Goal: Communication & Community: Answer question/provide support

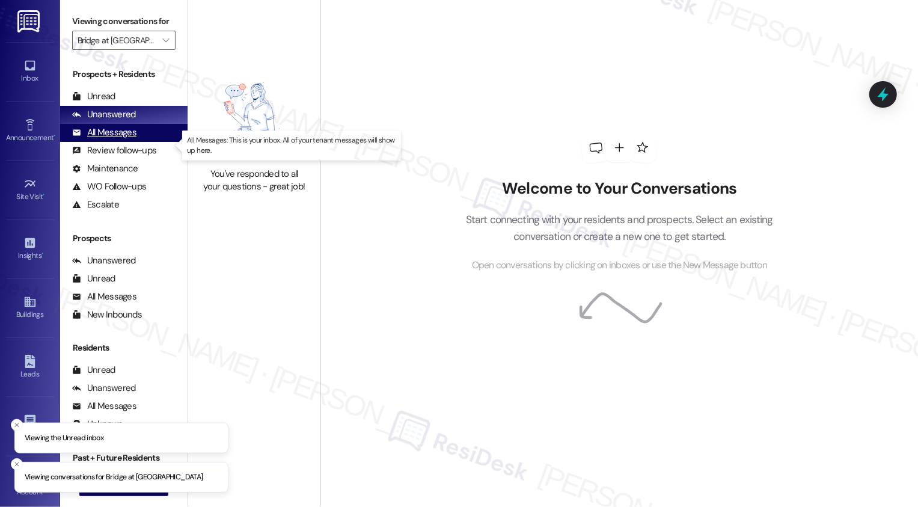
click at [152, 142] on div "All Messages (undefined)" at bounding box center [123, 133] width 127 height 18
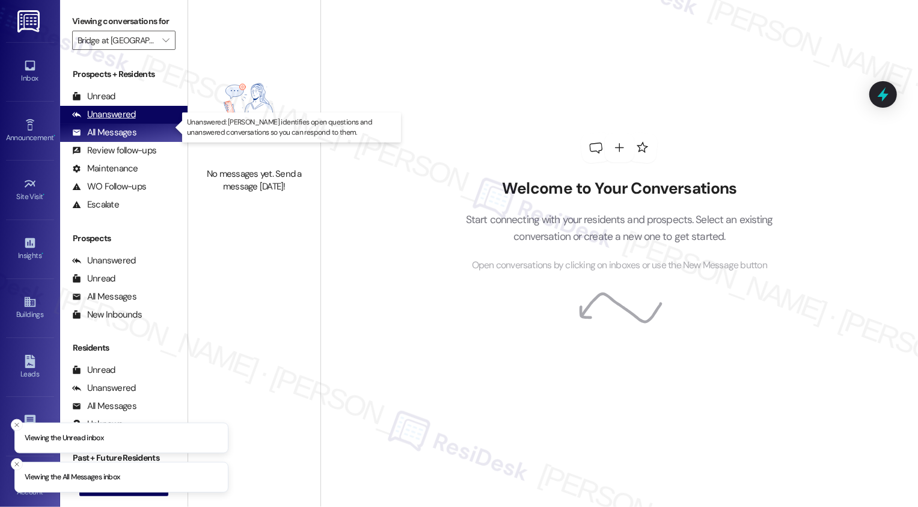
click at [143, 124] on div "Unanswered (0)" at bounding box center [123, 115] width 127 height 18
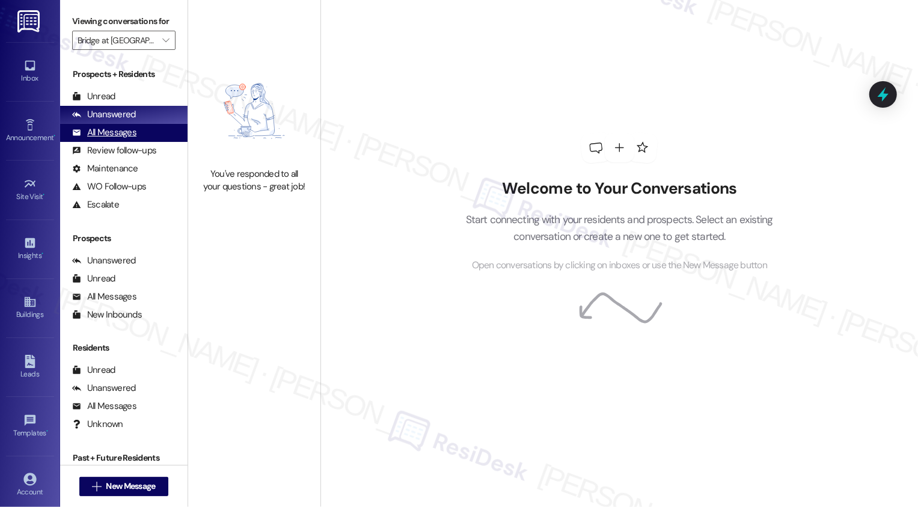
click at [115, 139] on div "All Messages" at bounding box center [104, 132] width 64 height 13
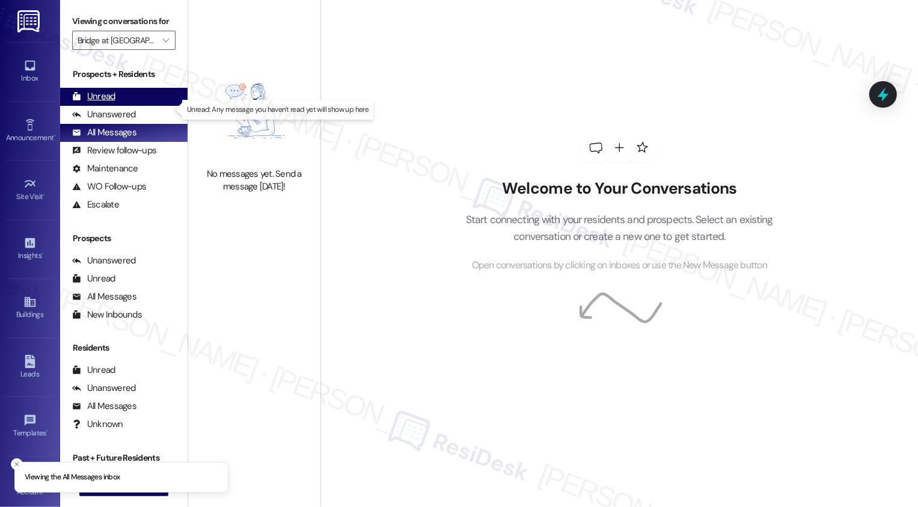
click at [132, 106] on div "Unread (0)" at bounding box center [123, 97] width 127 height 18
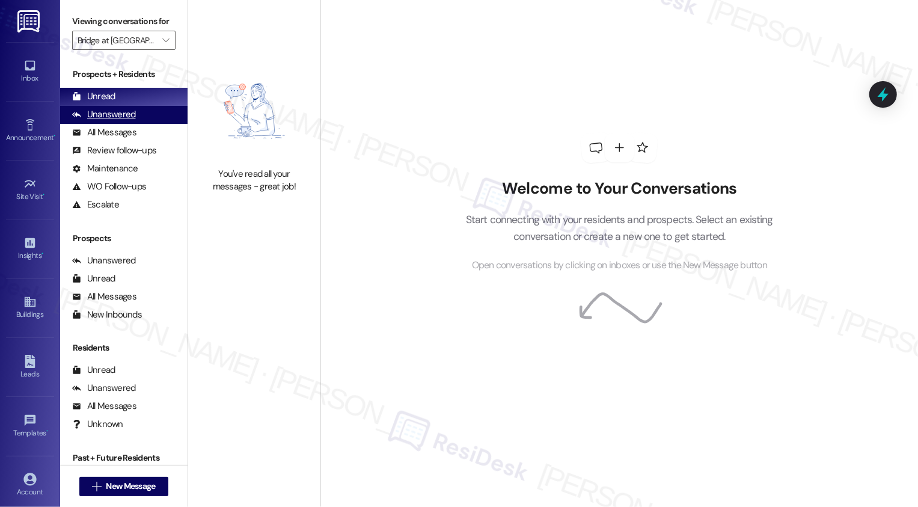
click at [138, 124] on div "Unanswered (0)" at bounding box center [123, 115] width 127 height 18
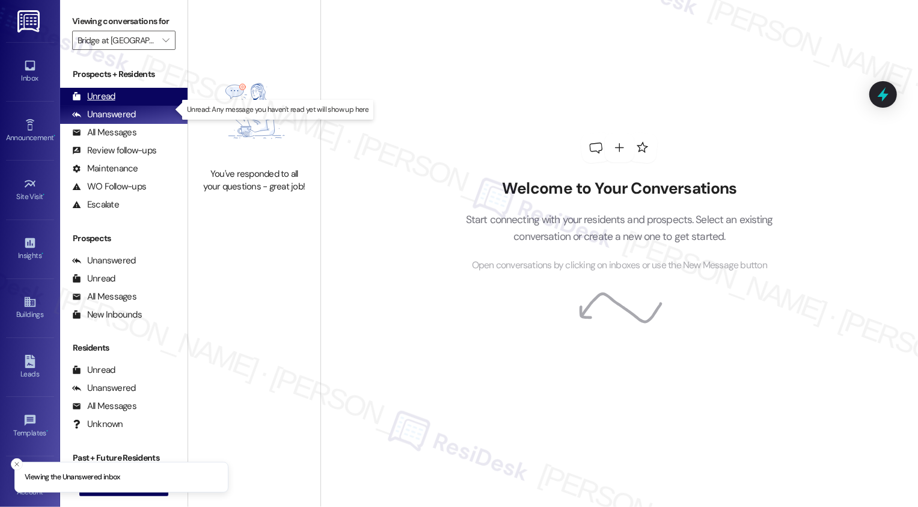
click at [138, 106] on div "Unread (0)" at bounding box center [123, 97] width 127 height 18
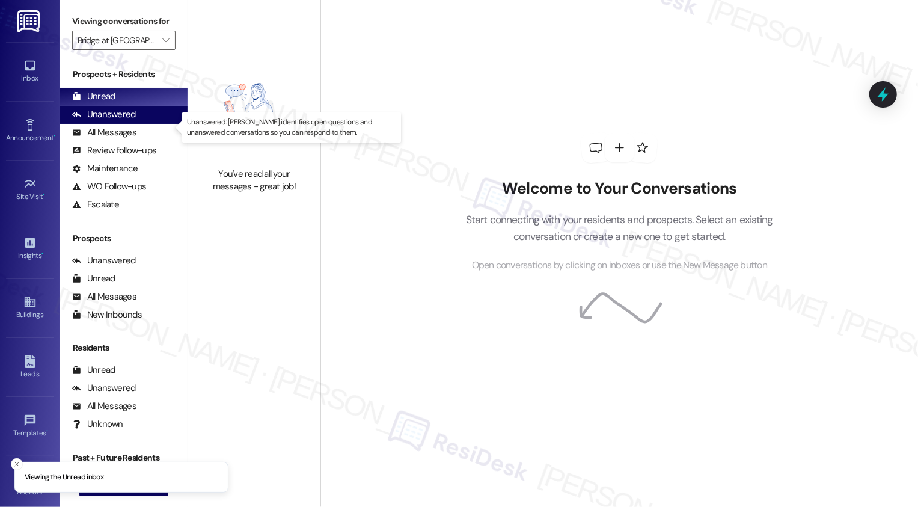
click at [146, 124] on div "Unanswered (0)" at bounding box center [123, 115] width 127 height 18
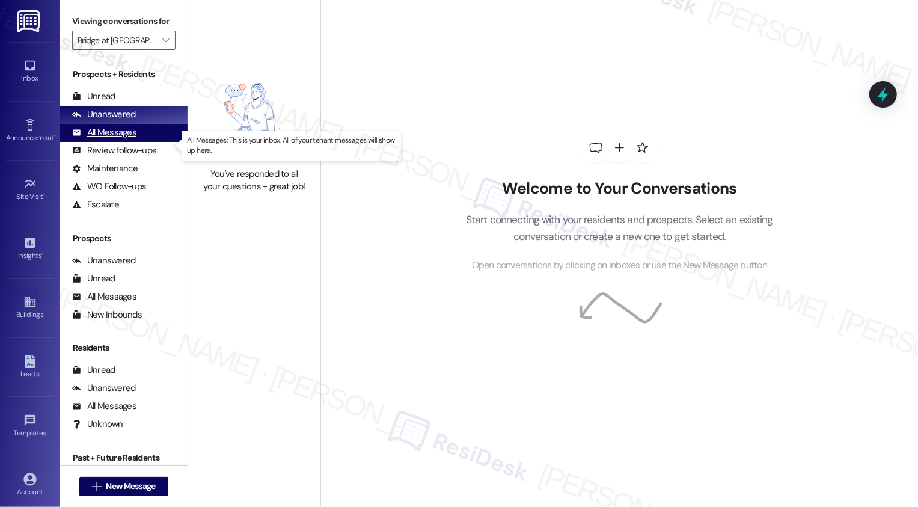
click at [141, 142] on div "All Messages (undefined)" at bounding box center [123, 133] width 127 height 18
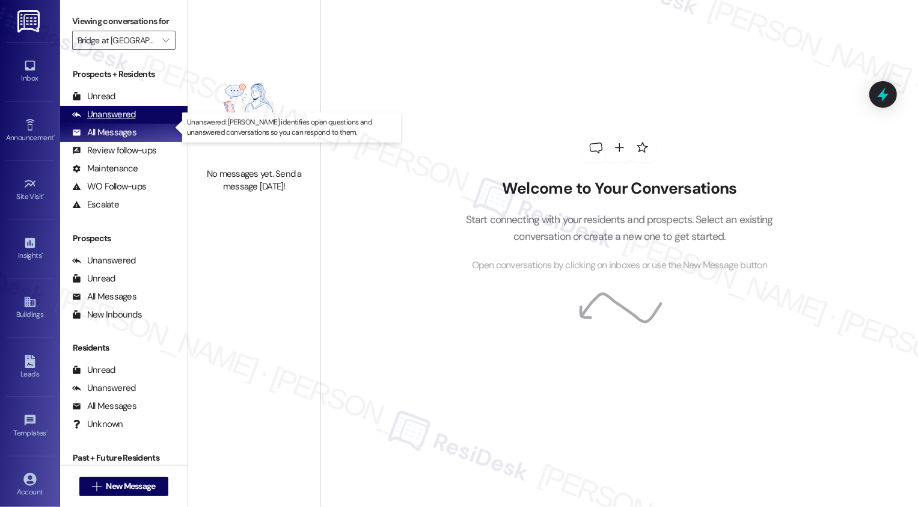
click at [151, 124] on div "Unanswered (0)" at bounding box center [123, 115] width 127 height 18
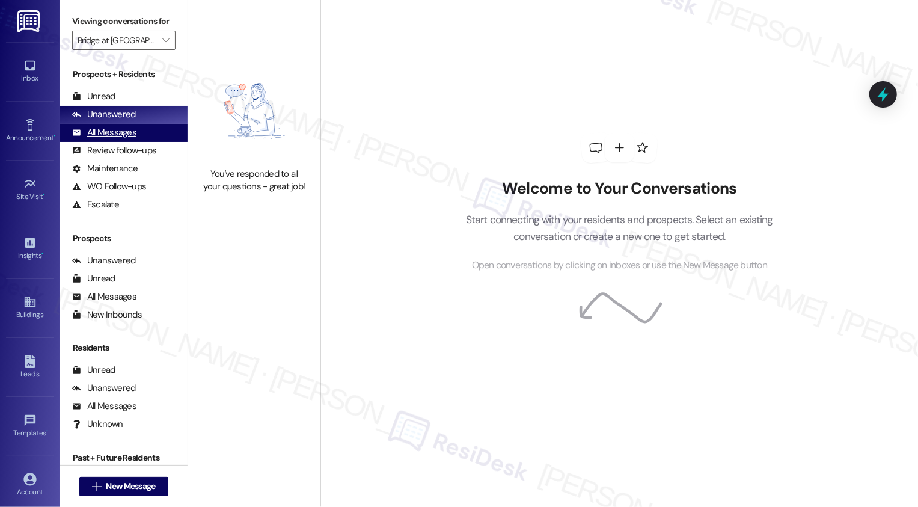
click at [133, 139] on div "All Messages" at bounding box center [104, 132] width 64 height 13
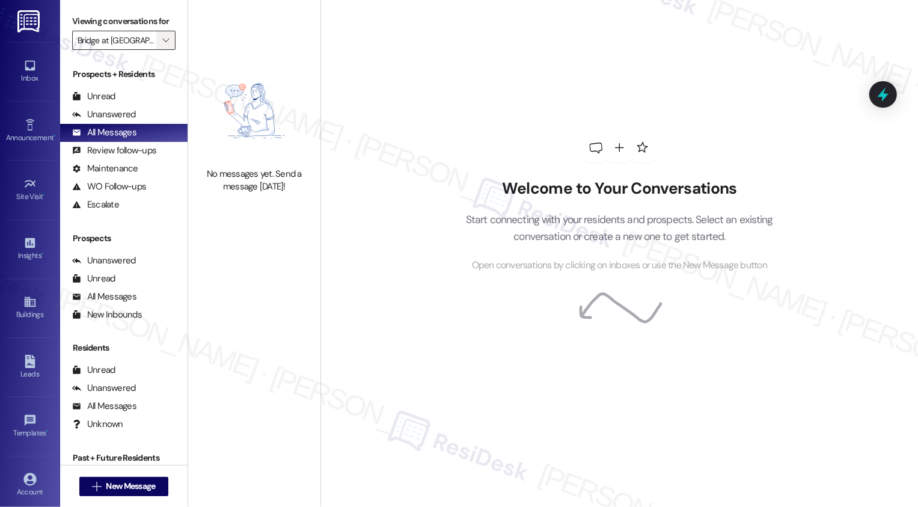
click at [162, 45] on icon "" at bounding box center [165, 40] width 7 height 10
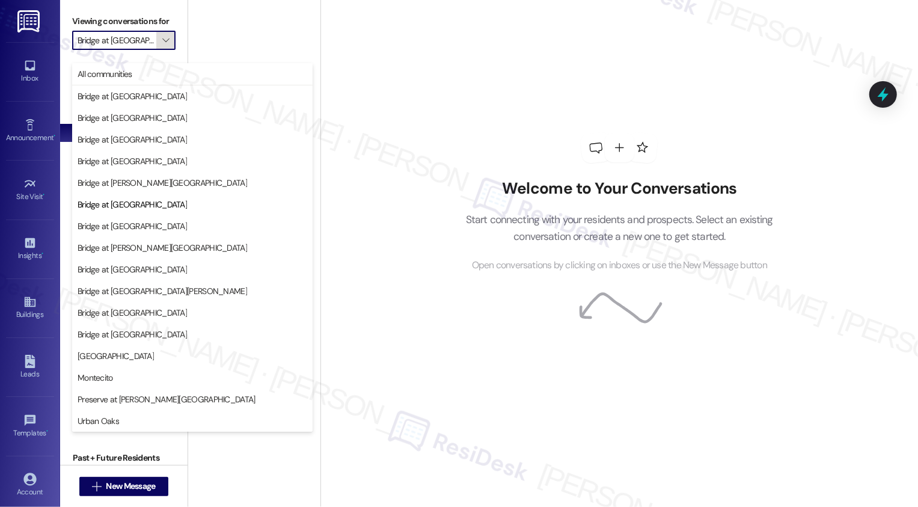
scroll to position [0, 31]
click at [161, 137] on span "Bridge at Canyon Creek" at bounding box center [193, 139] width 230 height 12
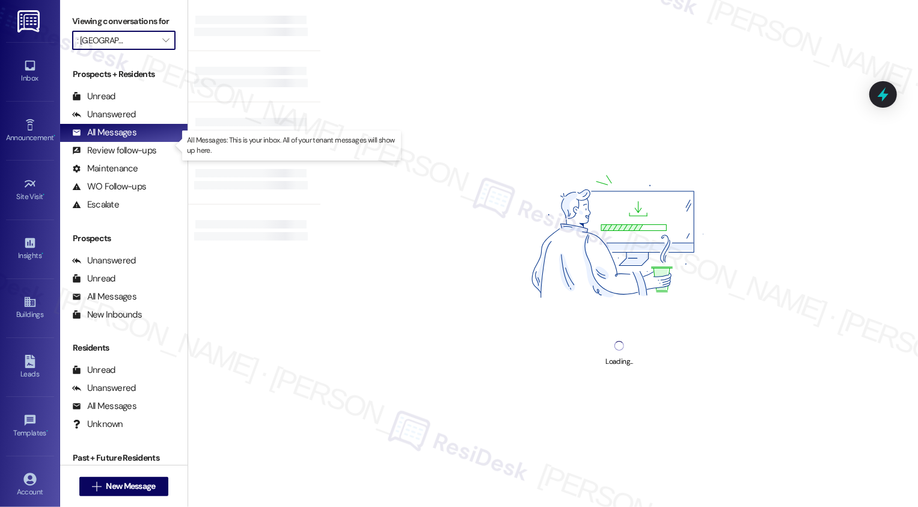
type input "Bridge at Canyon Creek"
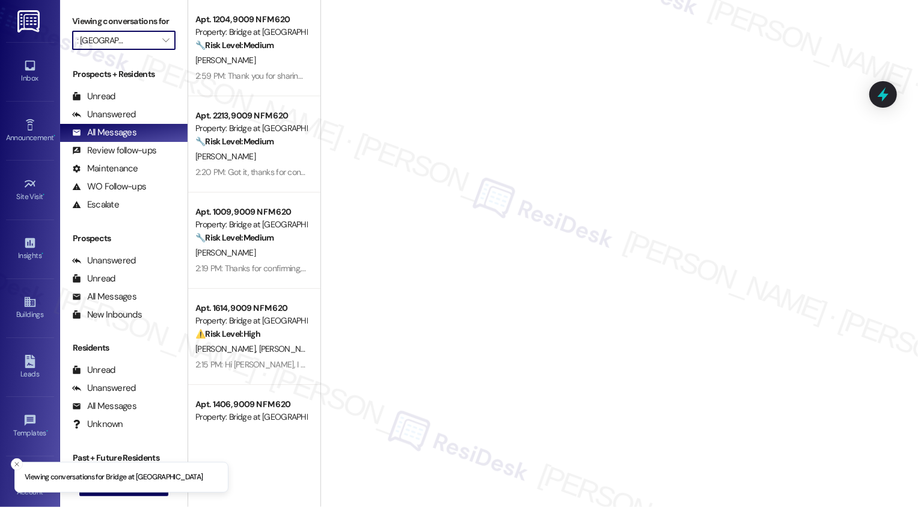
scroll to position [0, 11]
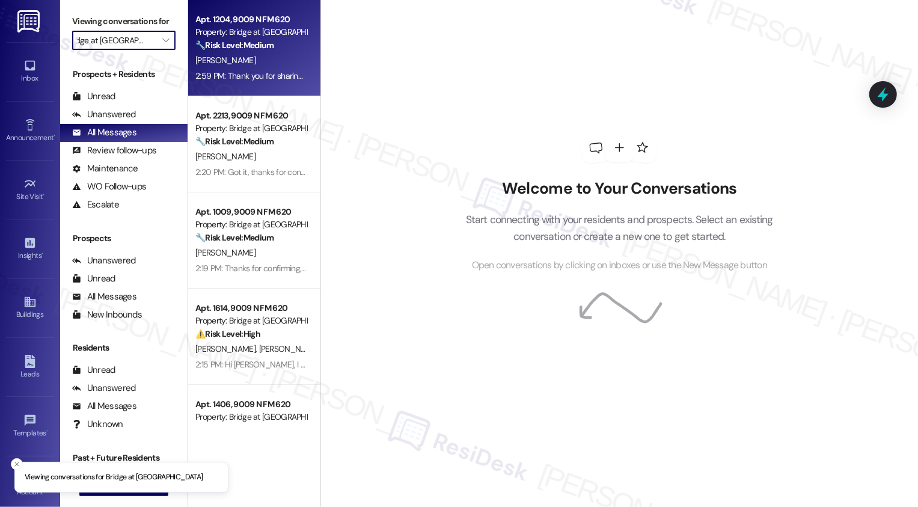
click at [249, 88] on div "Apt. 1204, 9009 N FM 620 Property: Bridge at Canyon Creek 🔧 Risk Level: Medium …" at bounding box center [254, 48] width 132 height 96
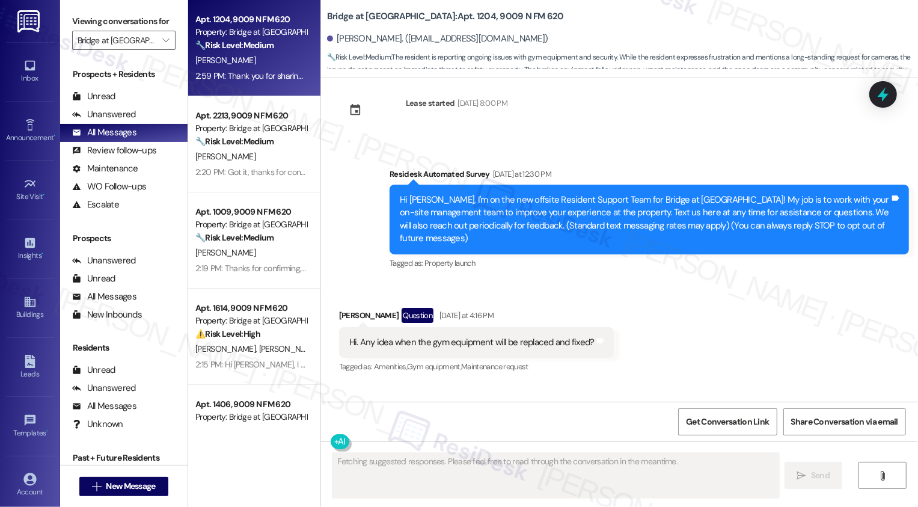
scroll to position [0, 0]
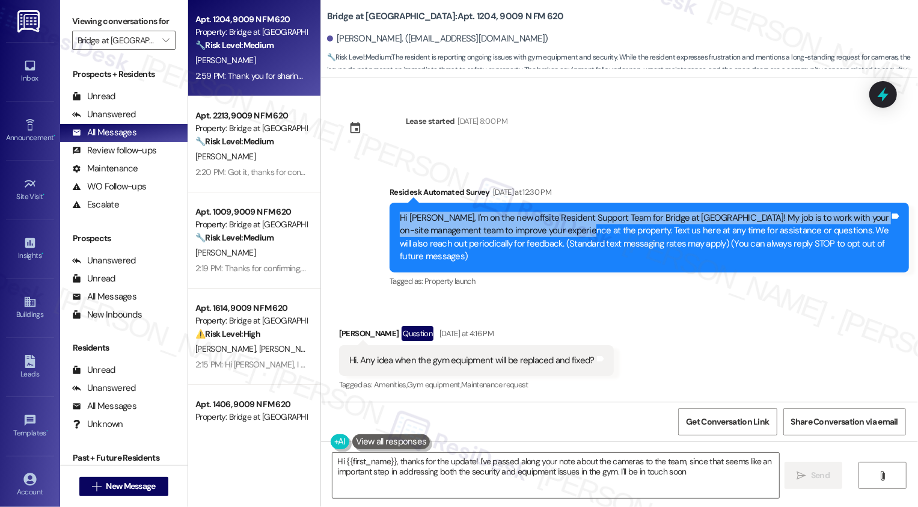
type textarea "Hi {{first_name}}, thanks for the update! I've passed along your note about the…"
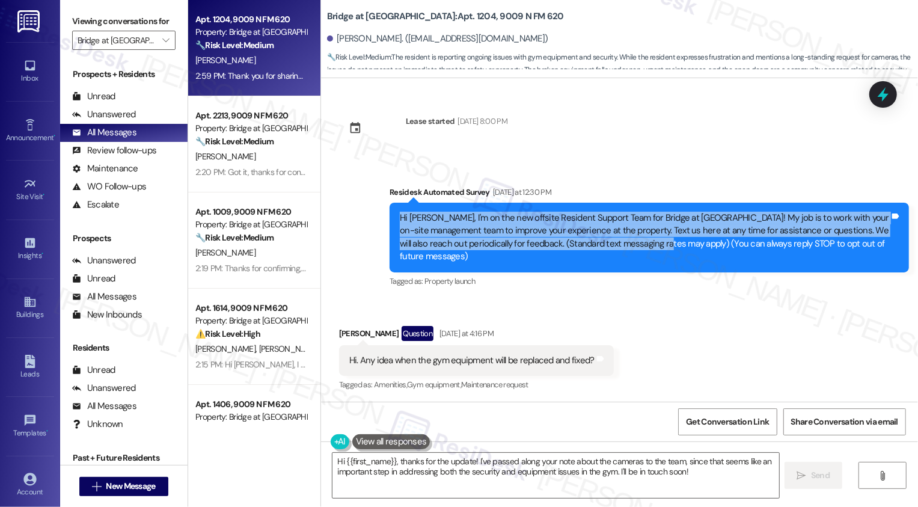
drag, startPoint x: 393, startPoint y: 217, endPoint x: 649, endPoint y: 246, distance: 257.8
click at [649, 246] on div "Hi Omar, I'm on the new offsite Resident Support Team for Bridge at Canyon Cree…" at bounding box center [645, 238] width 490 height 52
copy div "Hi Omar, I'm on the new offsite Resident Support Team for Bridge at Canyon Cree…"
click at [566, 464] on textarea "Hi {{first_name}}, thanks for the update! I've passed along your note about the…" at bounding box center [556, 475] width 447 height 45
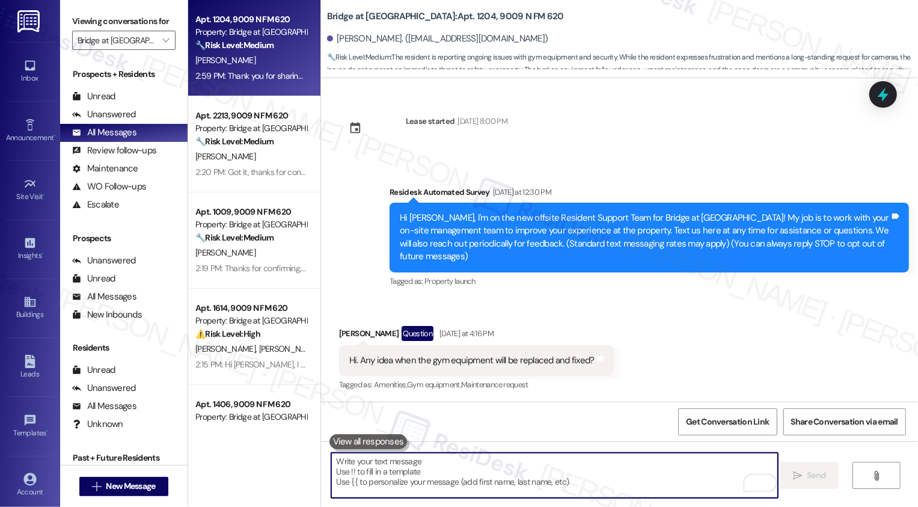
click at [376, 461] on textarea "To enrich screen reader interactions, please activate Accessibility in Grammarl…" at bounding box center [554, 475] width 447 height 45
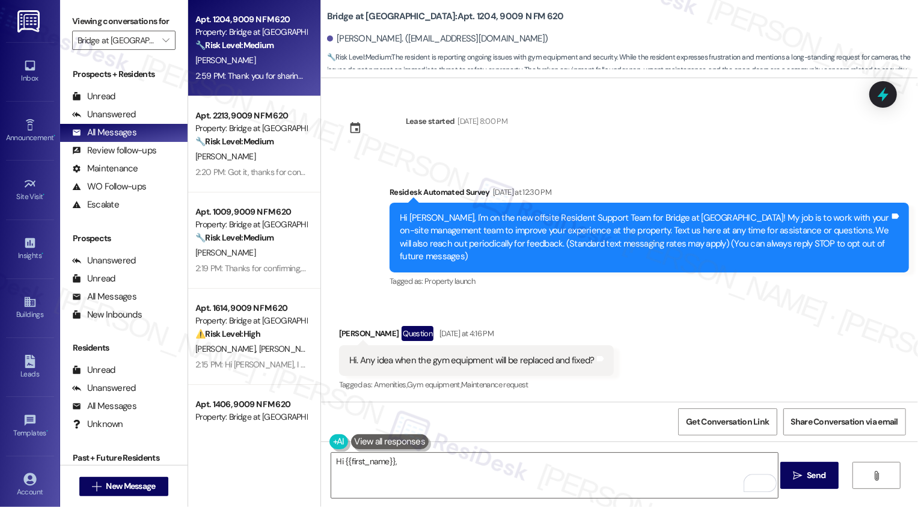
drag, startPoint x: 425, startPoint y: 218, endPoint x: 599, endPoint y: 217, distance: 173.8
click at [600, 217] on div "Hi Omar, I'm on the new offsite Resident Support Team for Bridge at Canyon Cree…" at bounding box center [645, 238] width 490 height 52
drag, startPoint x: 426, startPoint y: 218, endPoint x: 609, endPoint y: 218, distance: 182.2
click at [609, 218] on div "Hi Omar, I'm on the new offsite Resident Support Team for Bridge at Canyon Cree…" at bounding box center [645, 238] width 490 height 52
copy div "I'm on the new offsite Resident Support Team for"
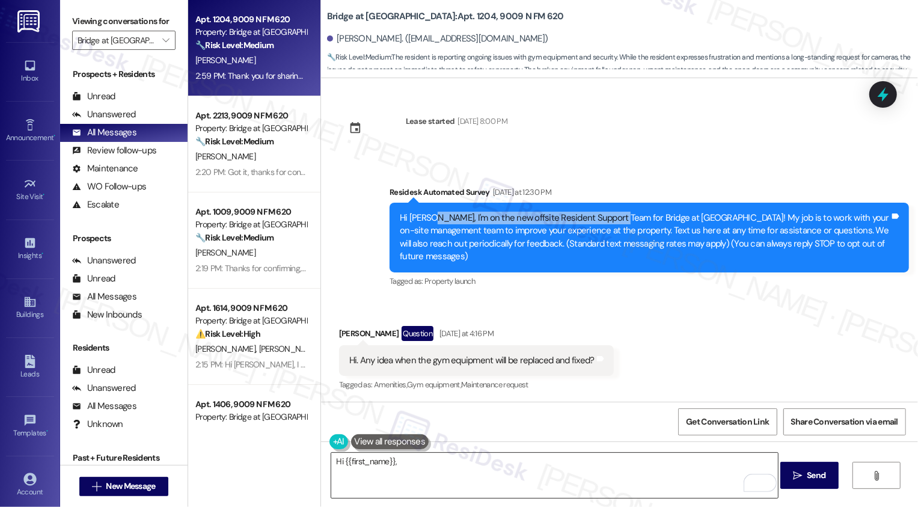
click at [464, 458] on textarea "Hi {{first_name}}," at bounding box center [554, 475] width 447 height 45
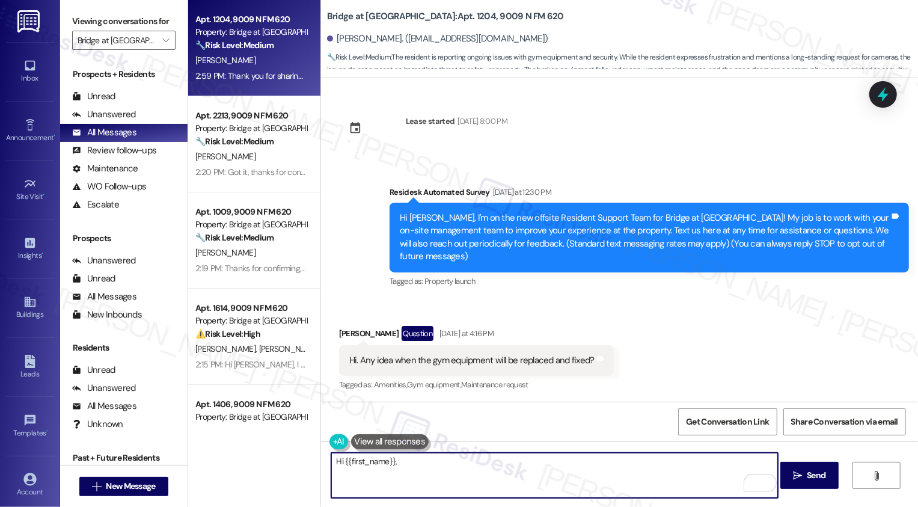
paste textarea "I'm on the new offsite Resident Support Team for"
type textarea "Hi {{first_name}}, I'm on the new offsite Resident Support Team for {{"
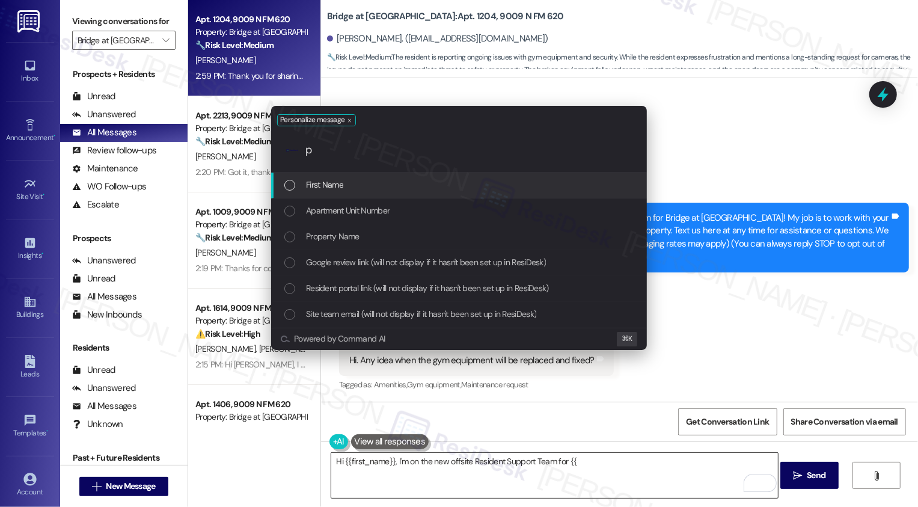
type input "pr"
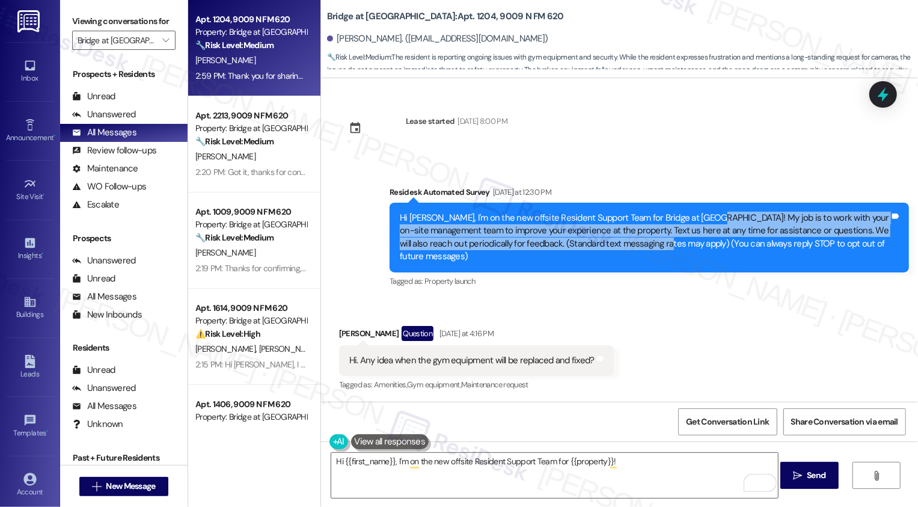
drag, startPoint x: 702, startPoint y: 216, endPoint x: 650, endPoint y: 245, distance: 59.8
click at [649, 245] on div "Hi Omar, I'm on the new offsite Resident Support Team for Bridge at Canyon Cree…" at bounding box center [645, 238] width 490 height 52
copy div "My job is to work with your on-site management team to improve your experience …"
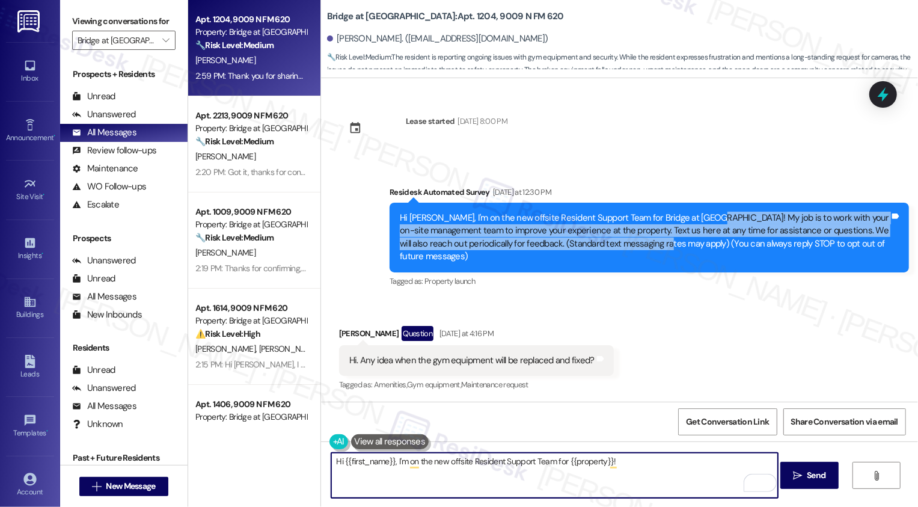
click at [641, 480] on textarea "Hi {{first_name}}, I'm on the new offsite Resident Support Team for {{property}…" at bounding box center [554, 475] width 447 height 45
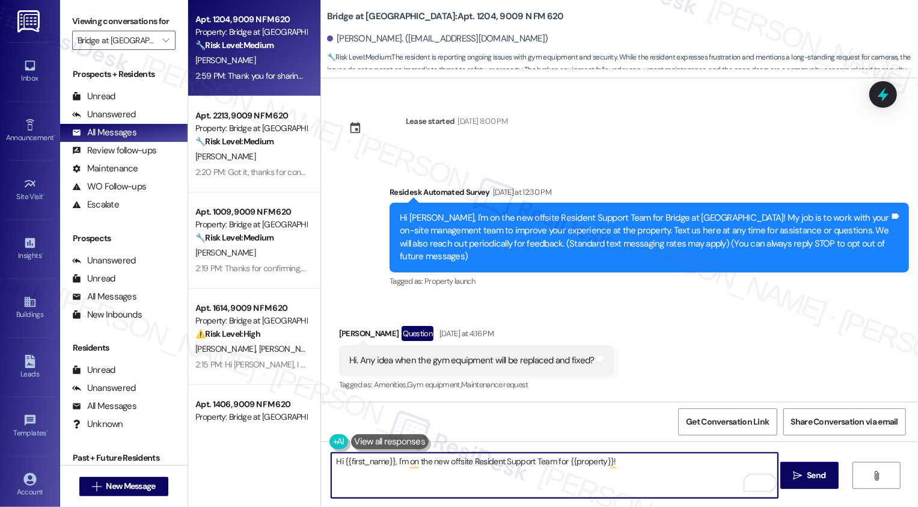
paste textarea "My job is to work with your on-site management team to improve your experience …"
type textarea "Hi {{first_name}}, I'm on the new offsite Resident Support Team for {{property}…"
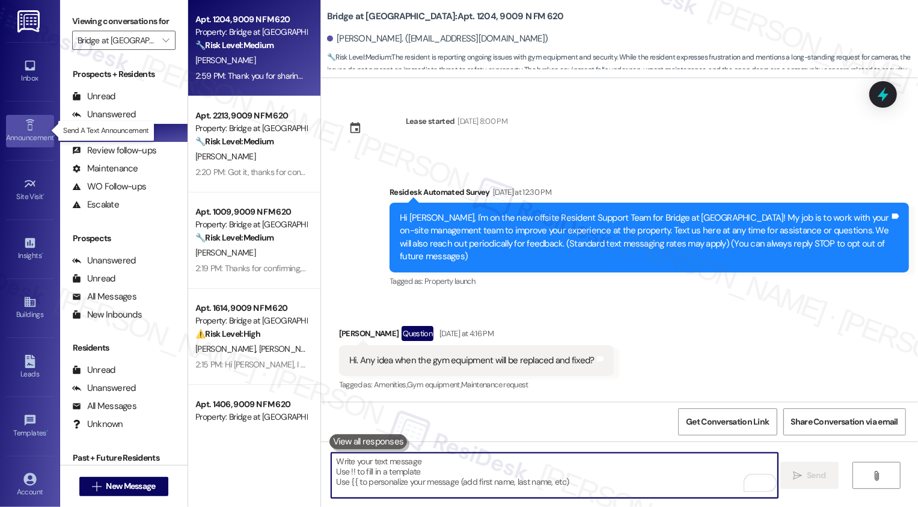
click at [33, 133] on div "Announcement •" at bounding box center [30, 138] width 60 height 12
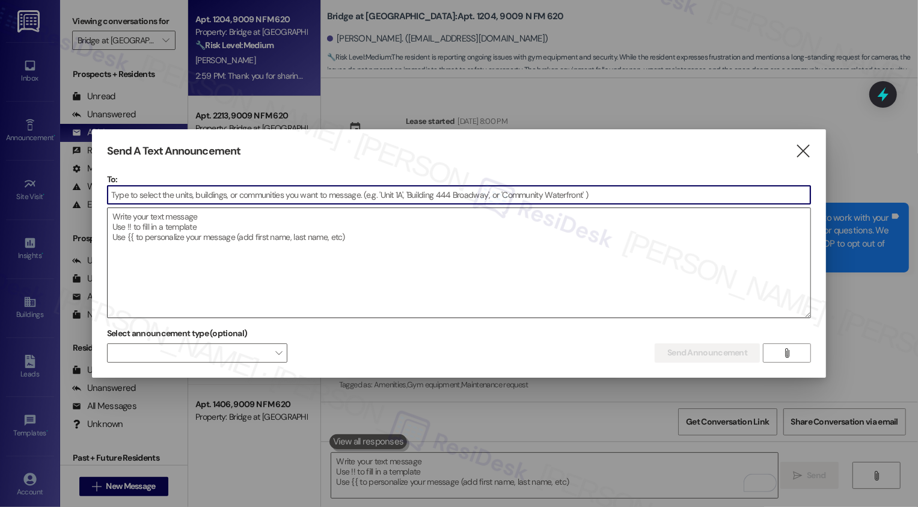
click at [266, 227] on textarea at bounding box center [460, 262] width 704 height 109
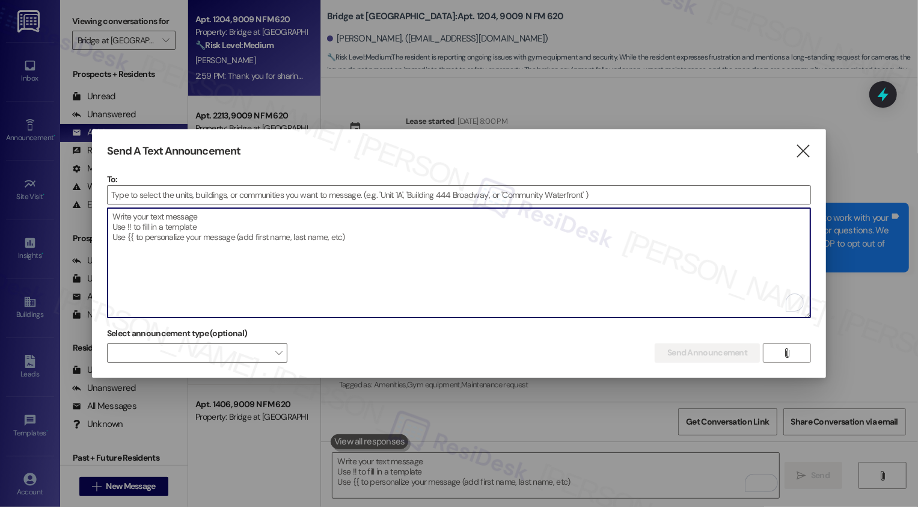
paste textarea "Hi {{first_name}}, I'm on the new offsite Resident Support Team for {{property}…"
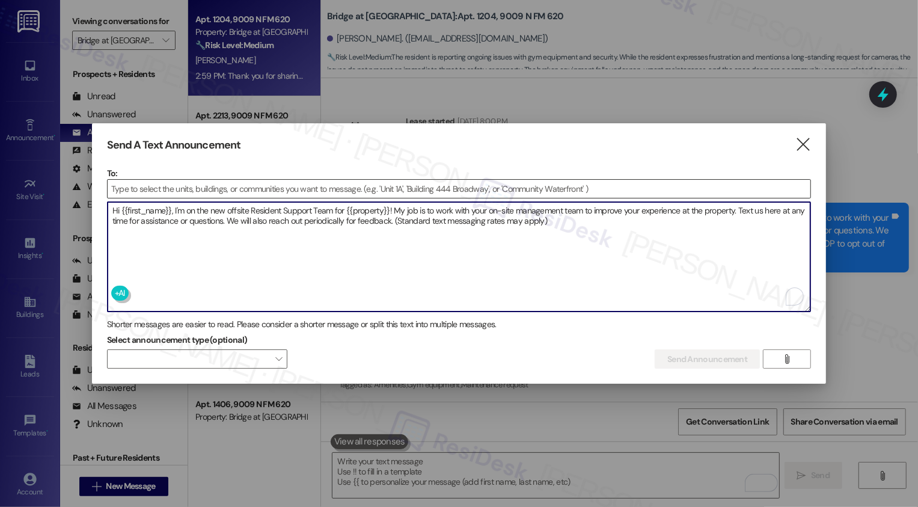
type textarea "Hi {{first_name}}, I'm on the new offsite Resident Support Team for {{property}…"
click at [236, 189] on input at bounding box center [460, 189] width 704 height 18
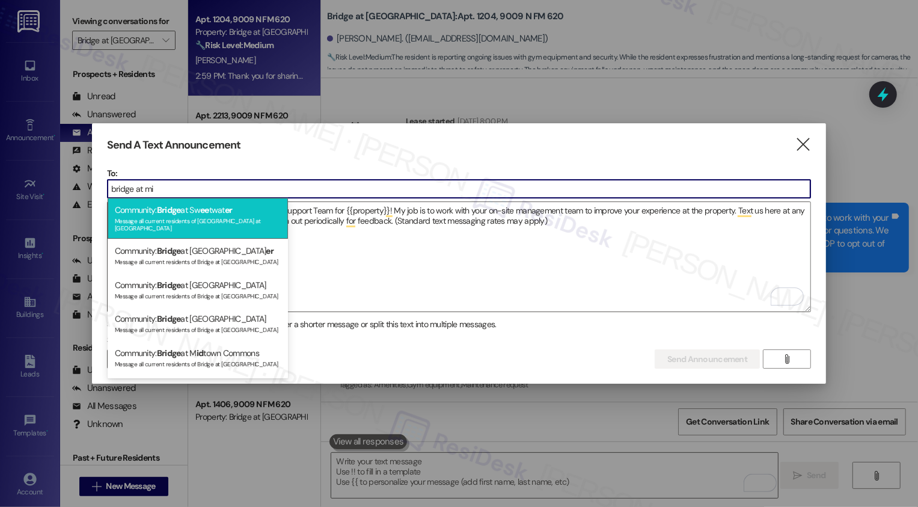
type input "bridge at mid"
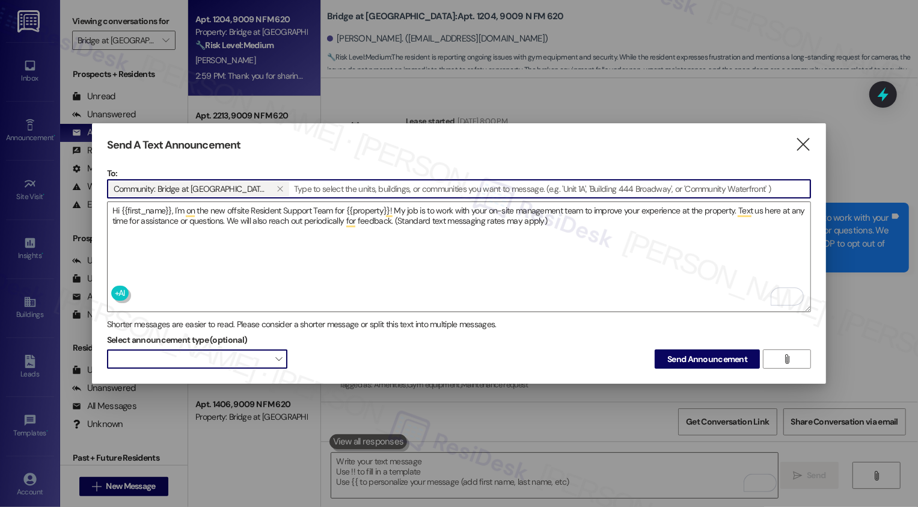
click at [281, 356] on span "" at bounding box center [278, 358] width 7 height 19
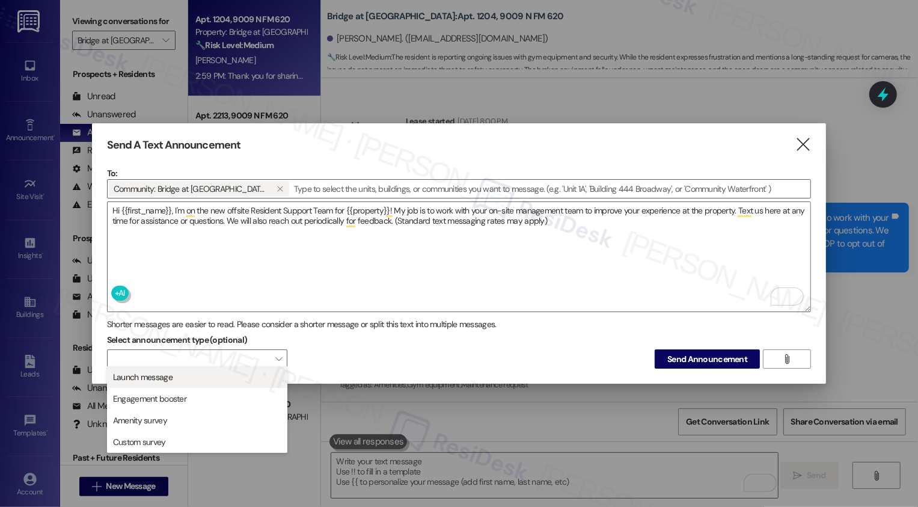
click at [223, 381] on span "Launch message" at bounding box center [197, 376] width 170 height 13
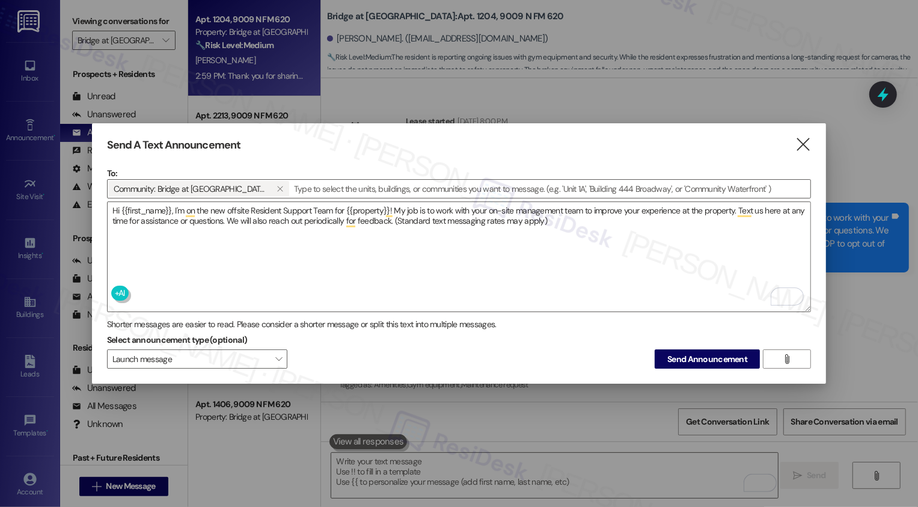
click at [403, 361] on div "Select announcement type (optional) Launch message  Send Announcement " at bounding box center [459, 350] width 705 height 38
click at [350, 216] on textarea "Hi {{first_name}}, I'm on the new offsite Resident Support Team for {{property}…" at bounding box center [460, 256] width 704 height 109
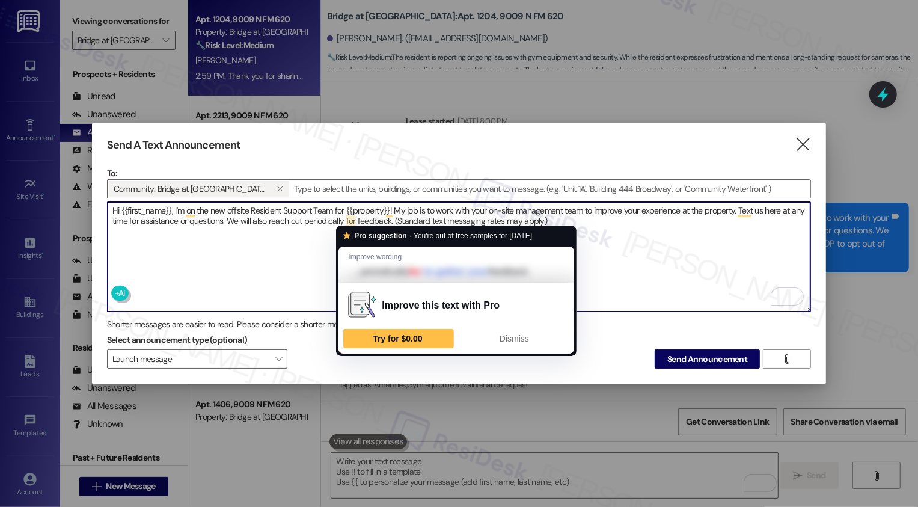
click at [493, 210] on textarea "Hi {{first_name}}, I'm on the new offsite Resident Support Team for {{property}…" at bounding box center [460, 256] width 704 height 109
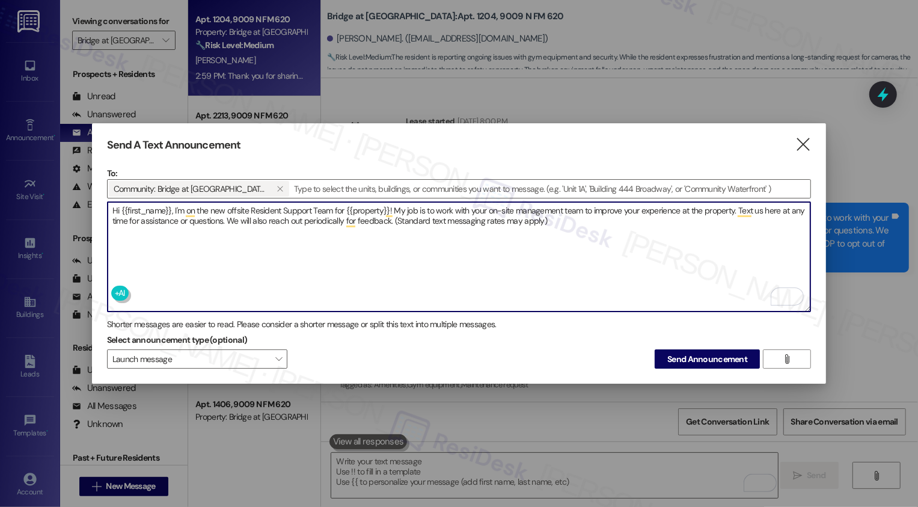
click at [581, 224] on textarea "Hi {{first_name}}, I'm on the new offsite Resident Support Team for {{property}…" at bounding box center [460, 256] width 704 height 109
click at [268, 226] on textarea "Hi {{first_name}}, I'm on the new offsite Resident Support Team for {{property}…" at bounding box center [460, 256] width 704 height 109
click at [684, 356] on span "Send Announcement" at bounding box center [707, 359] width 80 height 13
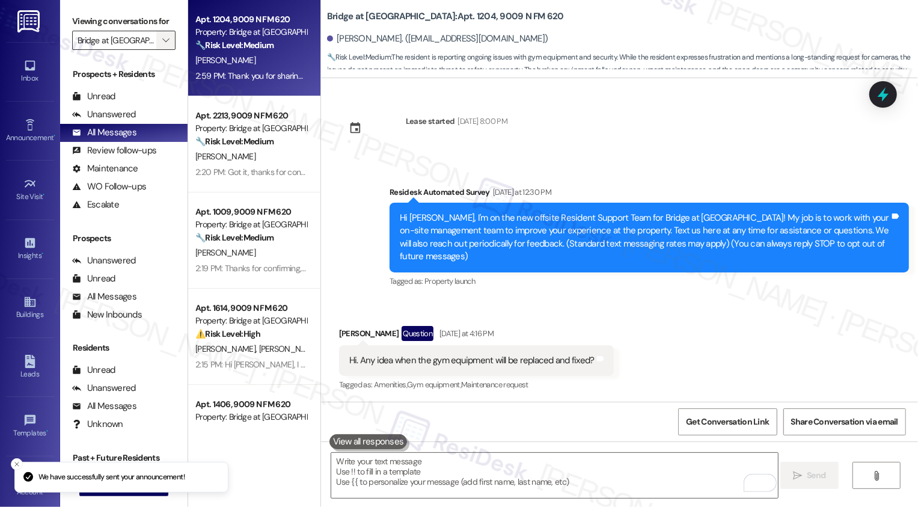
click at [164, 50] on span "" at bounding box center [165, 40] width 11 height 19
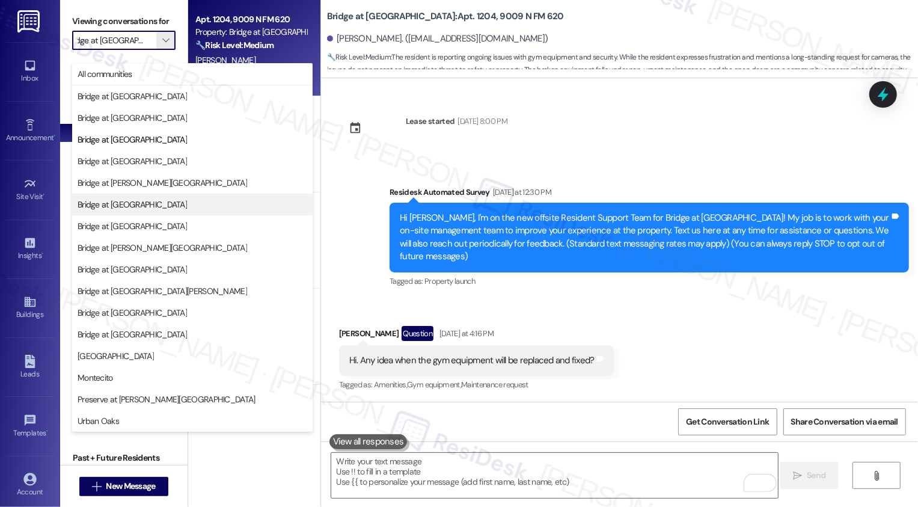
click at [140, 198] on span "Bridge at [GEOGRAPHIC_DATA]" at bounding box center [132, 204] width 109 height 12
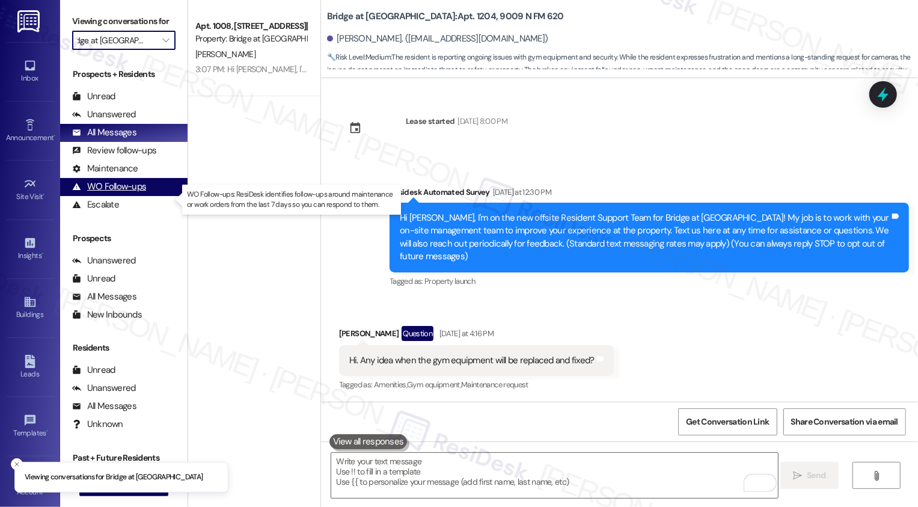
type input "Bridge at [GEOGRAPHIC_DATA]"
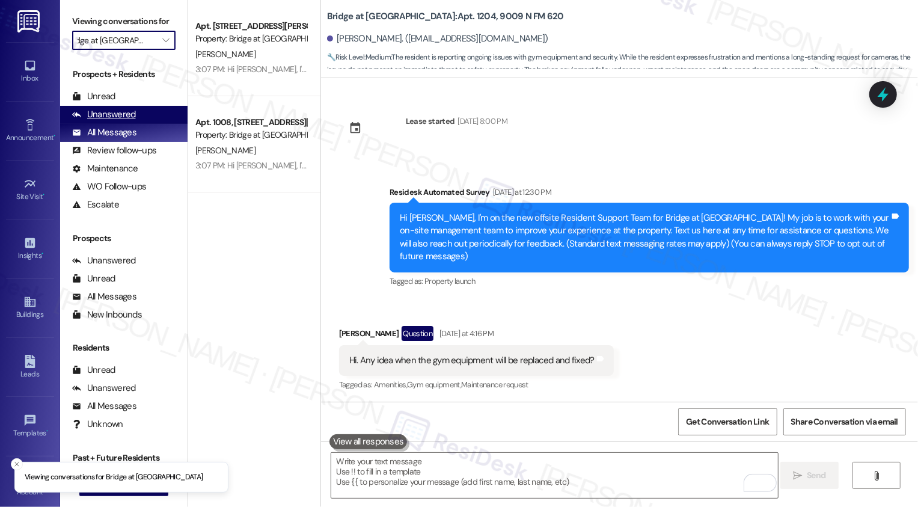
click at [140, 124] on div "Unanswered (0)" at bounding box center [123, 115] width 127 height 18
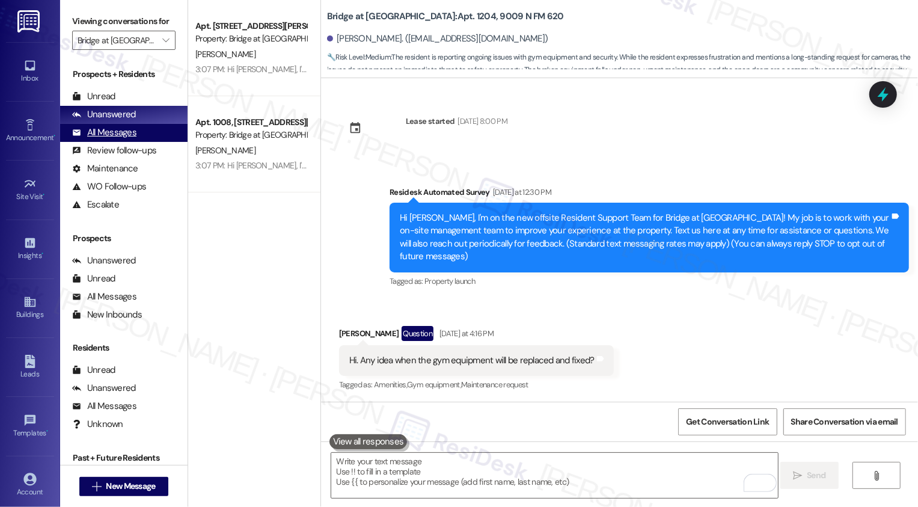
click at [138, 142] on div "All Messages (undefined)" at bounding box center [123, 133] width 127 height 18
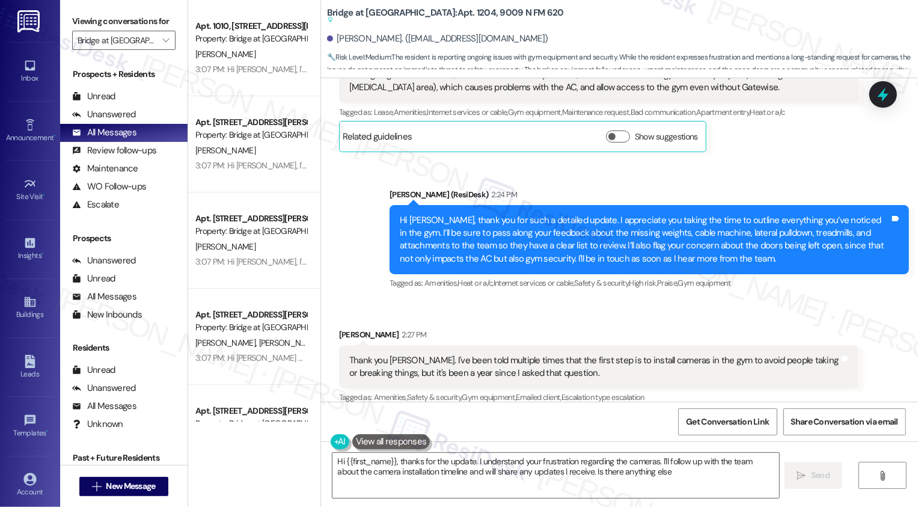
type textarea "Hi {{first_name}}, thanks for the update. I understand your frustration regardi…"
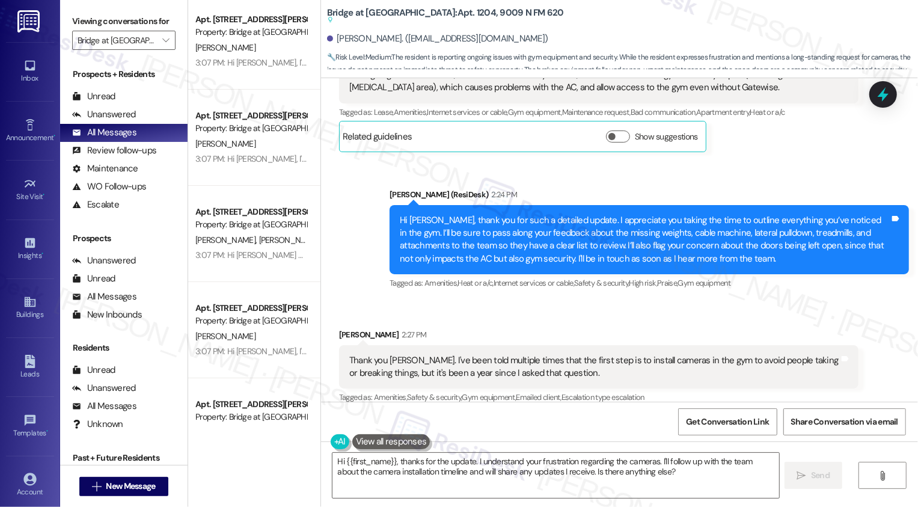
scroll to position [252, 0]
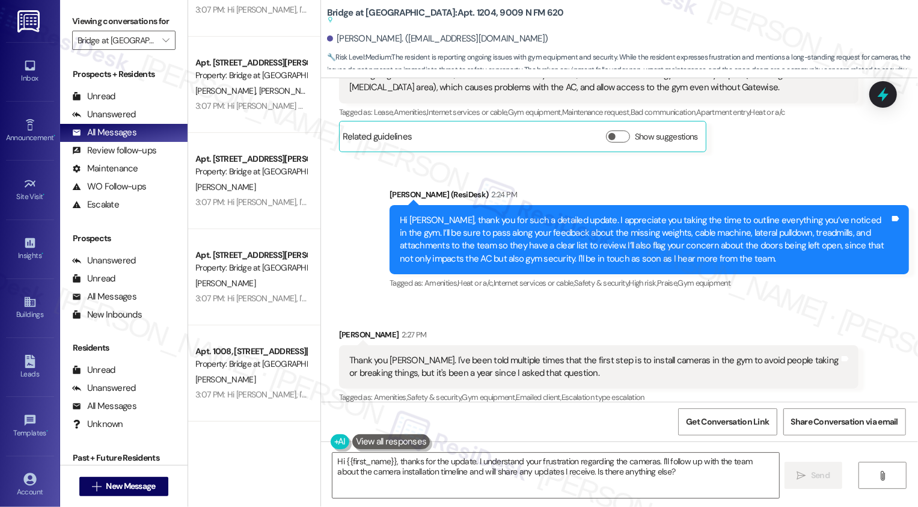
click at [259, 174] on div "Property: Bridge at Midtown Commons" at bounding box center [250, 171] width 111 height 13
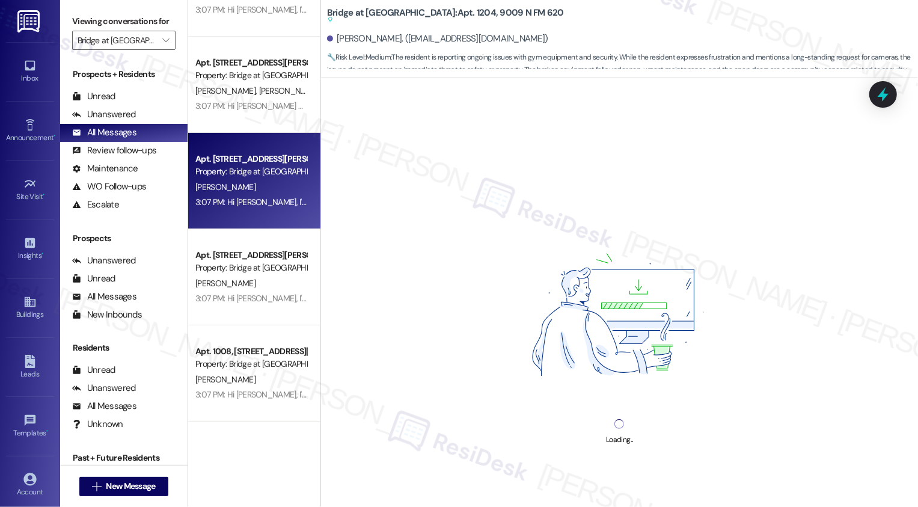
click at [259, 200] on div "3:07 PM: Hi Nancy, I'm on the new offsite Resident Support Team for Bridge at M…" at bounding box center [917, 202] width 1444 height 11
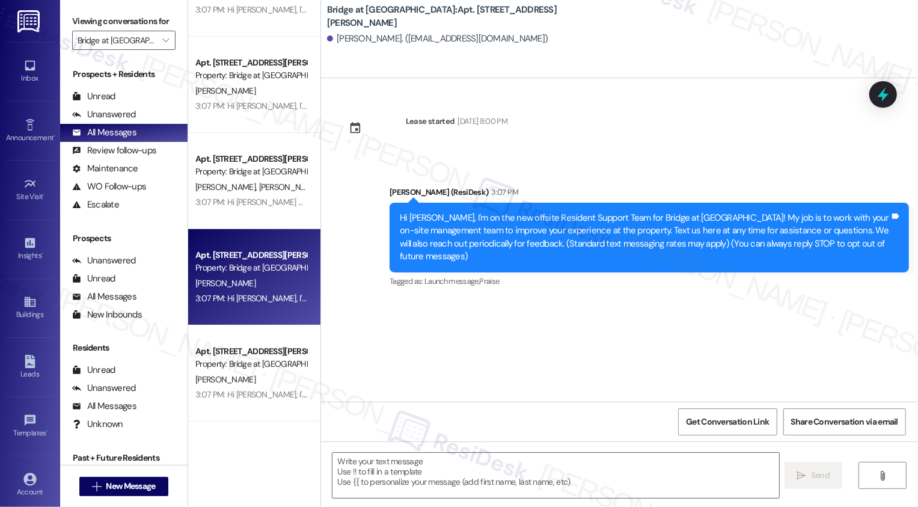
type textarea "Fetching suggested responses. Please feel free to read through the conversation…"
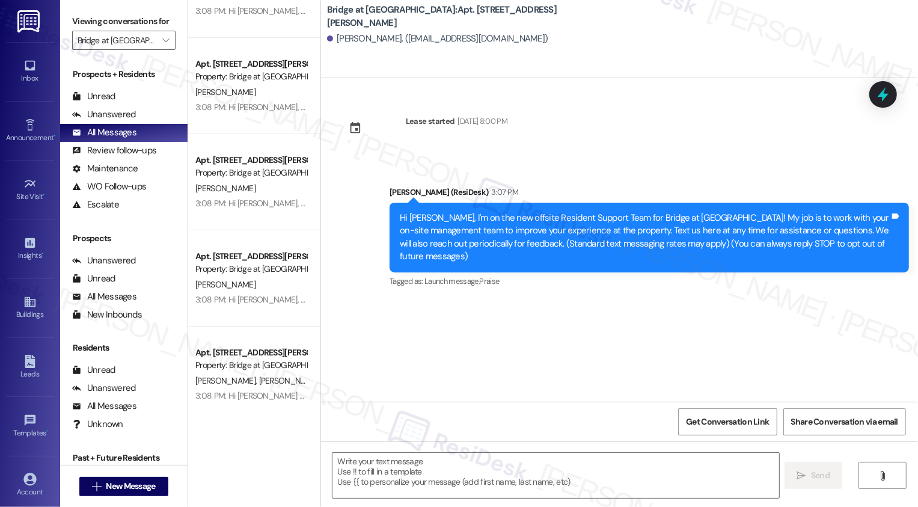
scroll to position [66, 0]
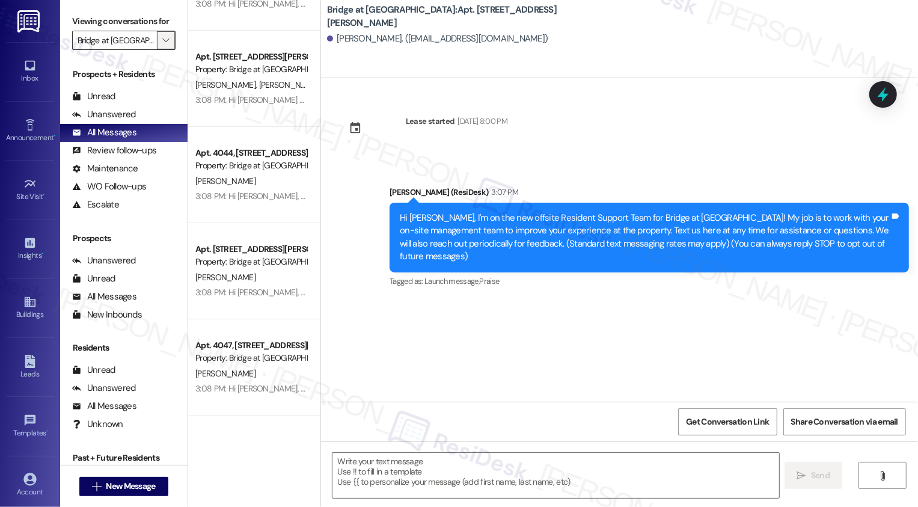
click at [163, 50] on span "" at bounding box center [165, 40] width 11 height 19
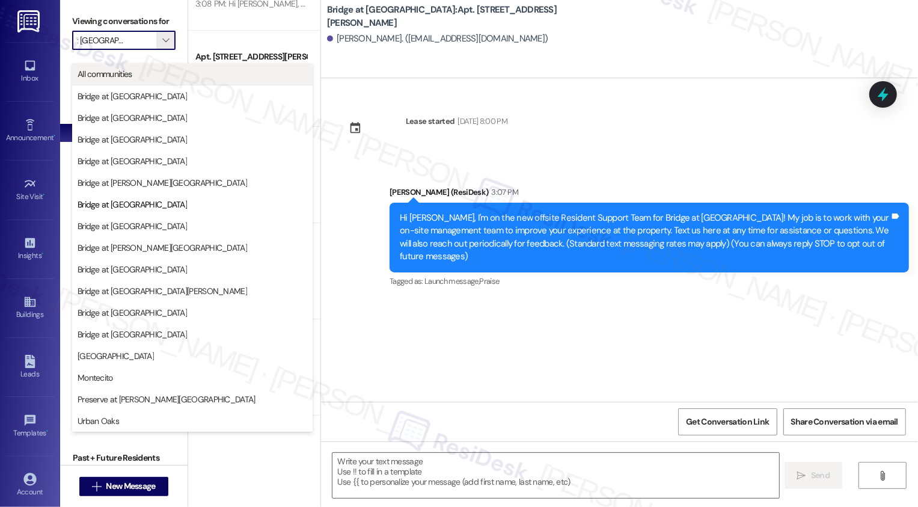
click at [144, 76] on span "All communities" at bounding box center [193, 74] width 230 height 12
